Goal: Transaction & Acquisition: Purchase product/service

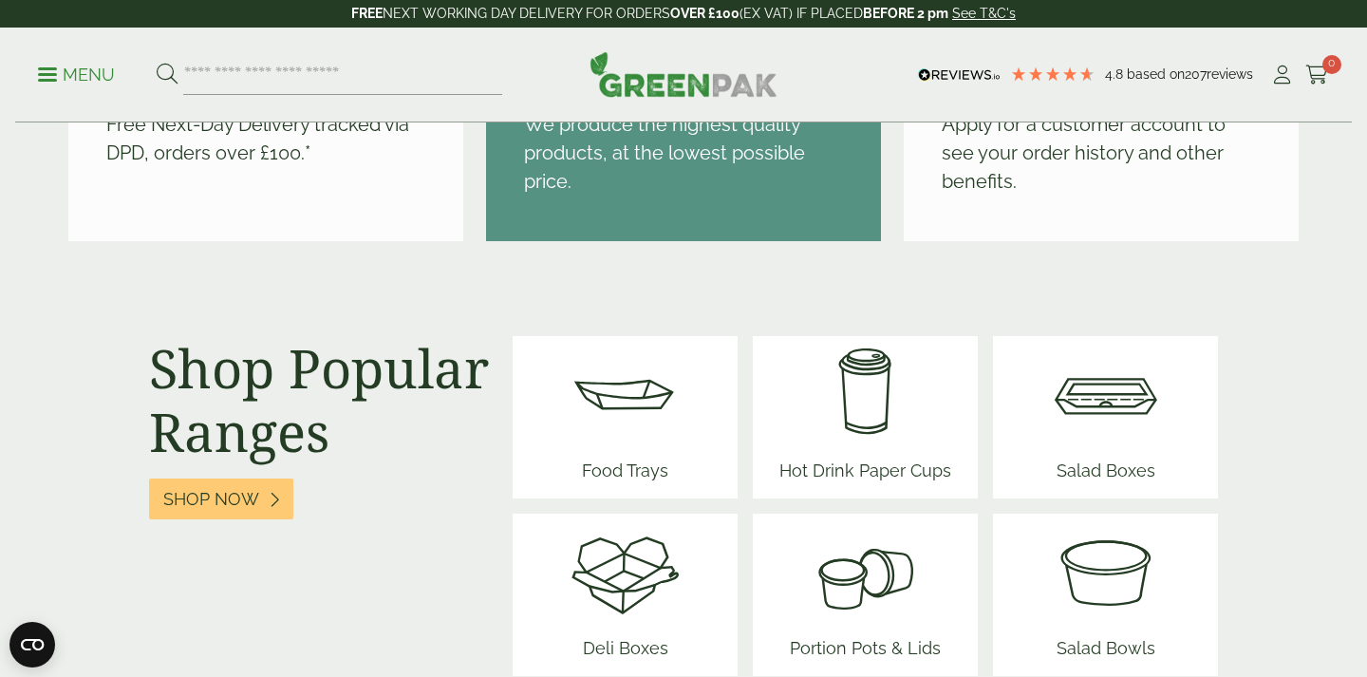
scroll to position [2321, 0]
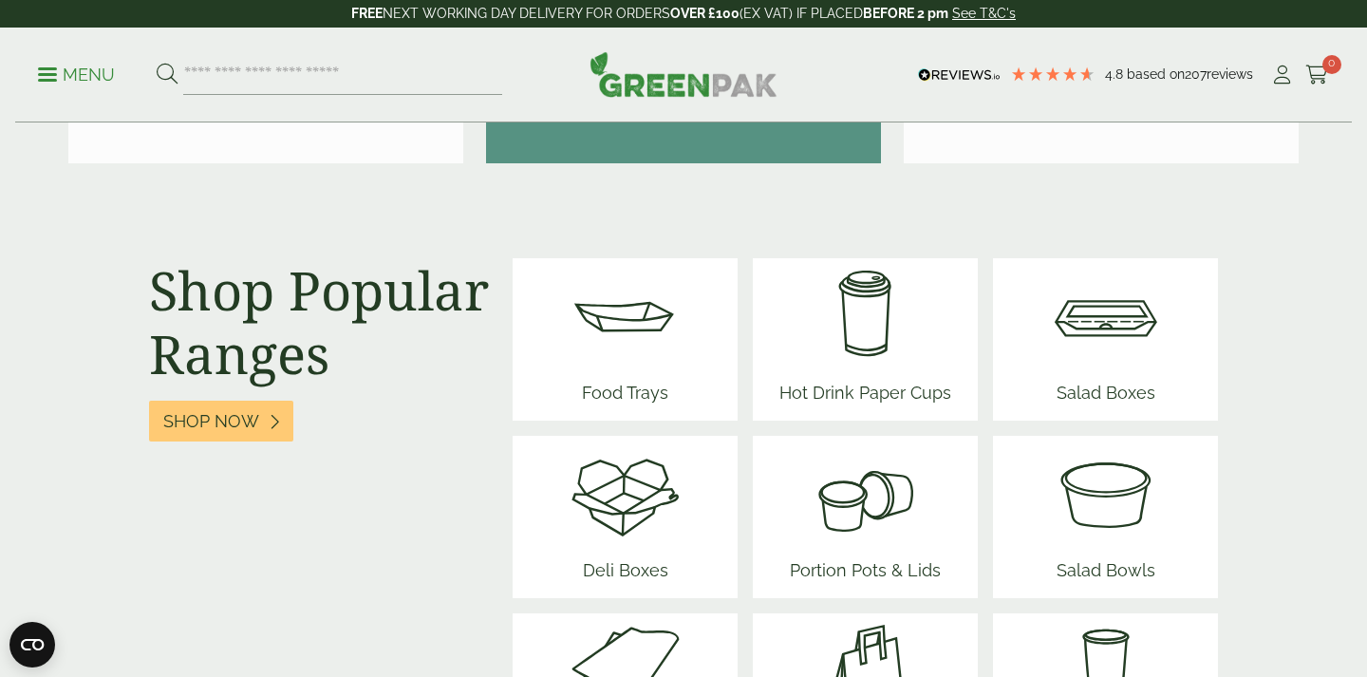
click at [803, 346] on img at bounding box center [865, 315] width 187 height 114
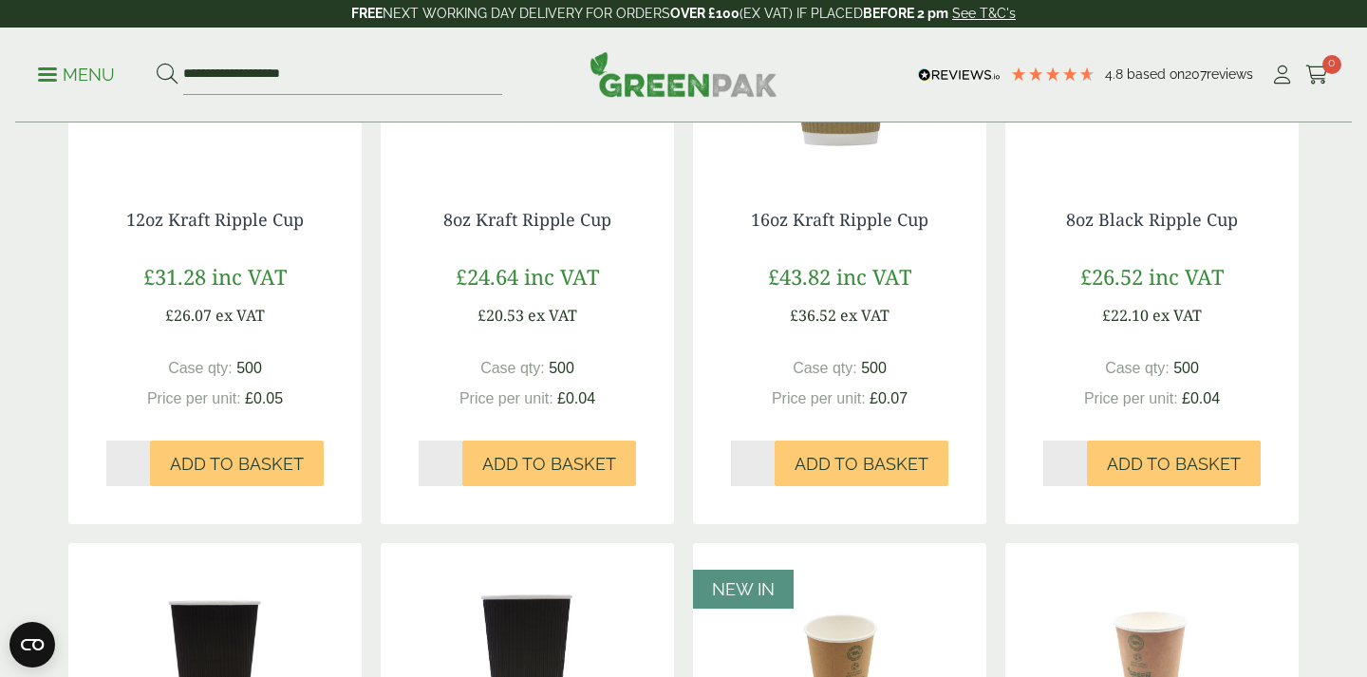
scroll to position [445, 0]
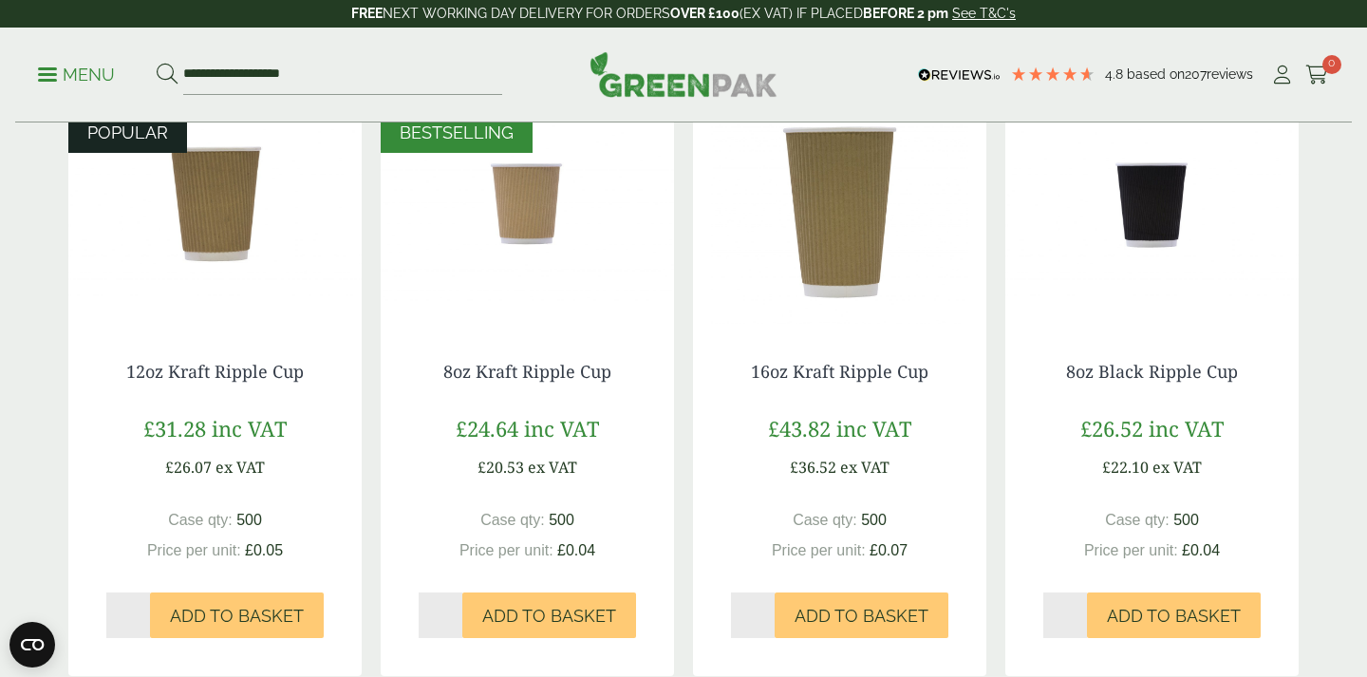
click at [1135, 218] on img at bounding box center [1151, 204] width 293 height 237
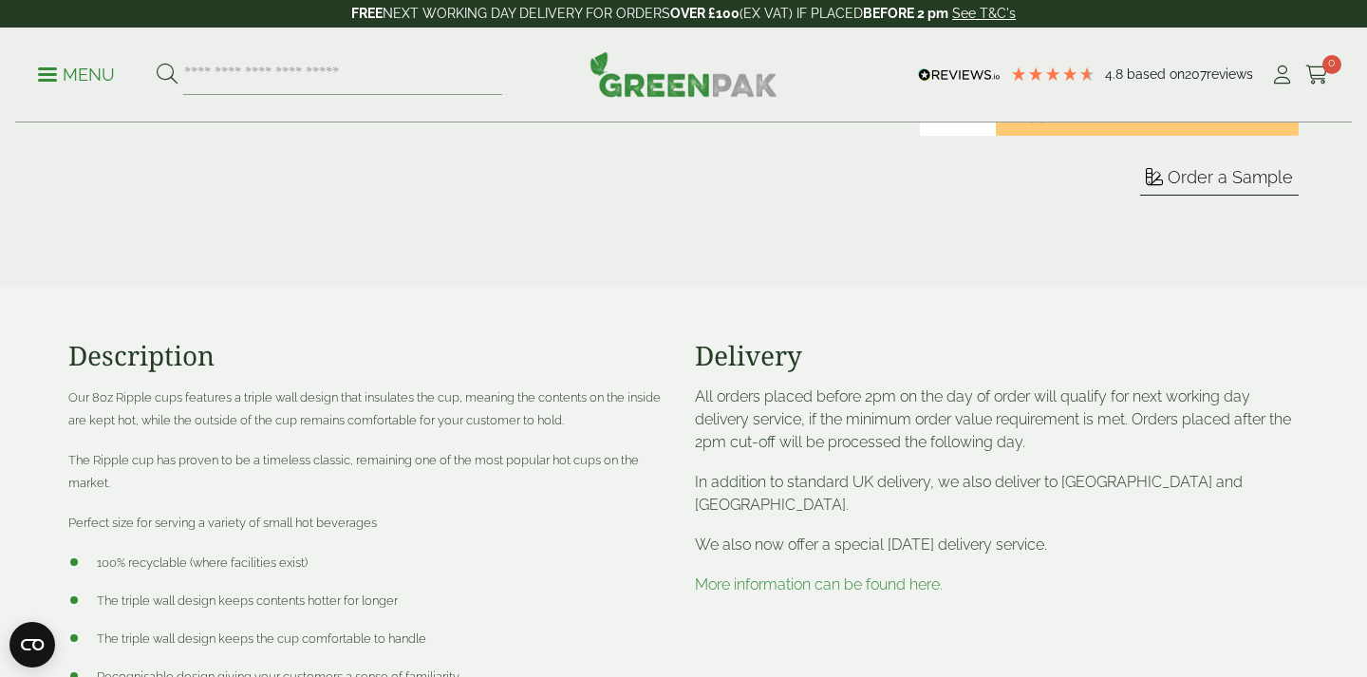
scroll to position [741, 0]
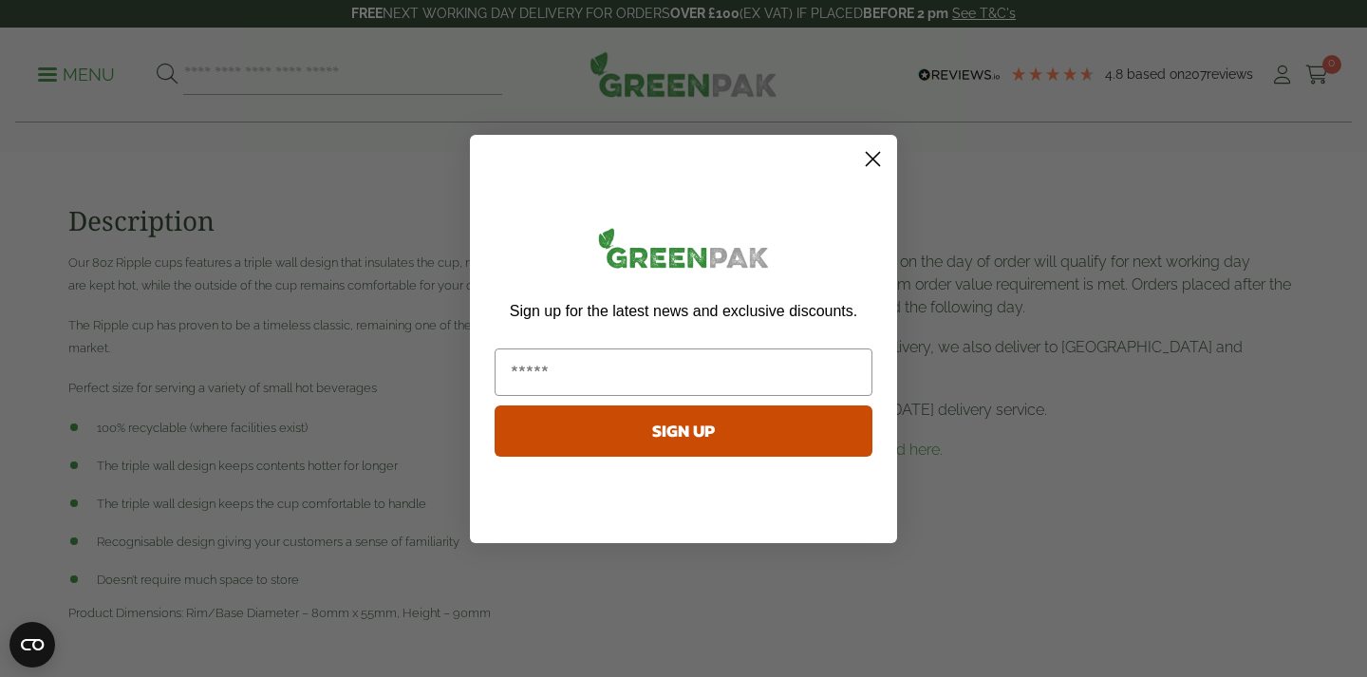
click at [872, 166] on circle "Close dialog" at bounding box center [872, 157] width 31 height 31
